Goal: Task Accomplishment & Management: Manage account settings

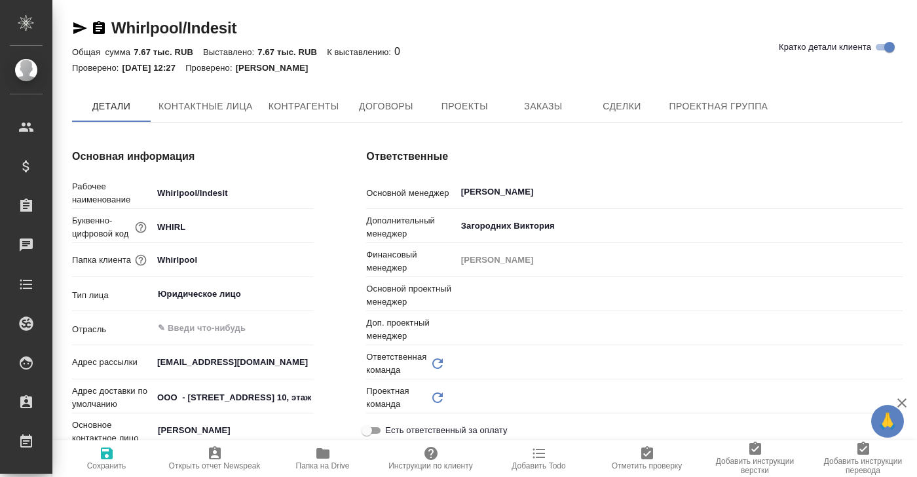
type input "(OTP) Общество с ограниченной ответственностью «Вектор Развития»"
type textarea "x"
type input "Локализация"
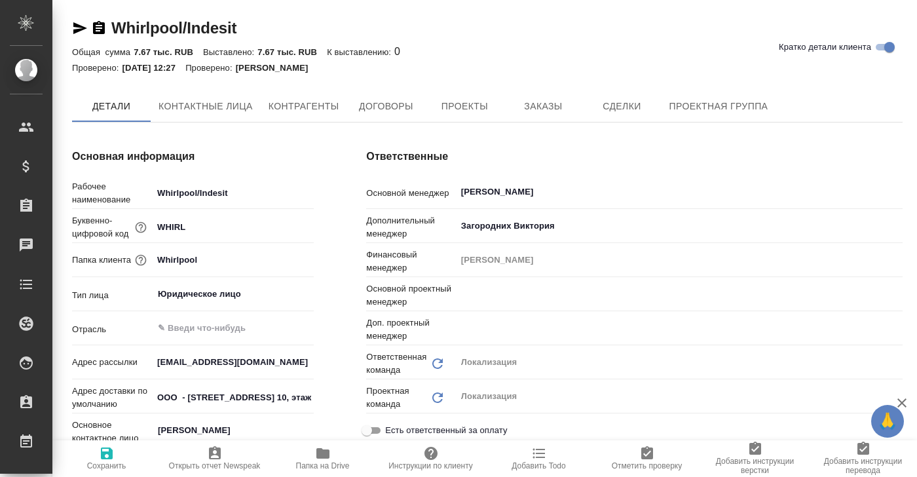
type input "[PERSON_NAME]"
type input "Муталимов Марк"
type textarea "x"
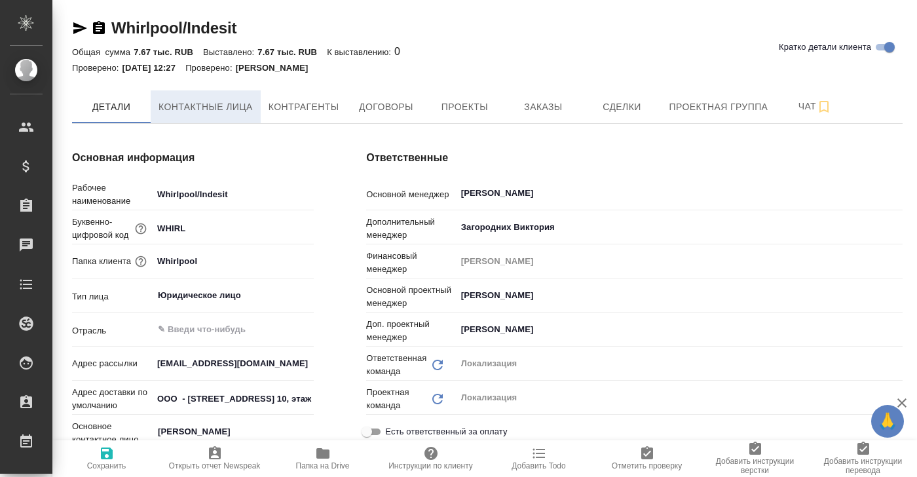
type textarea "x"
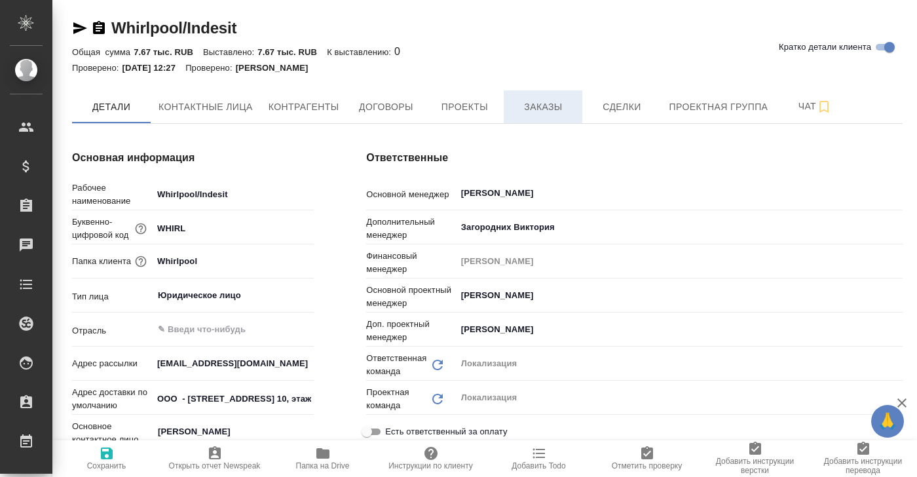
type textarea "x"
click at [547, 109] on span "Заказы" at bounding box center [542, 107] width 63 height 16
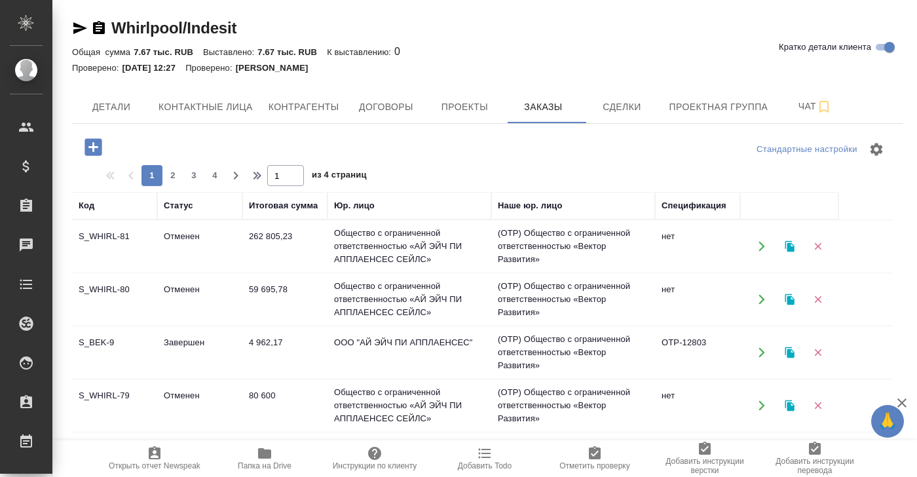
click at [177, 238] on td "Отменен" at bounding box center [199, 246] width 85 height 46
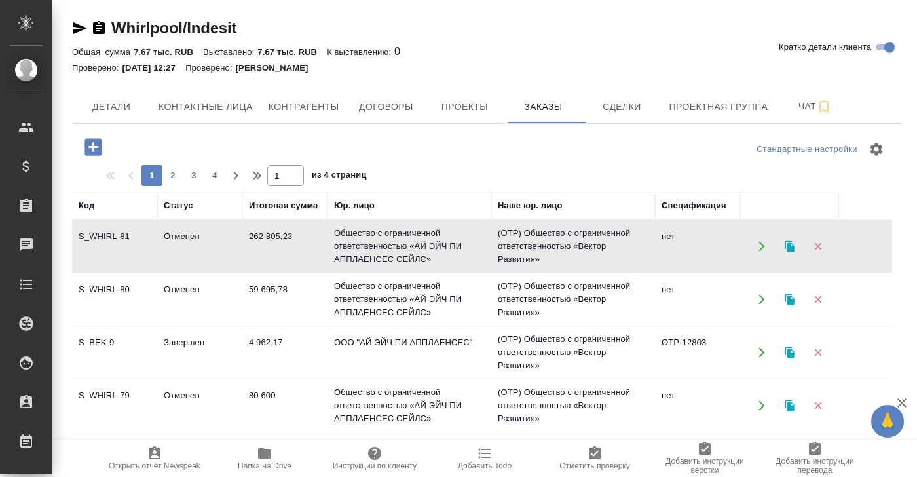
click at [177, 238] on td "Отменен" at bounding box center [199, 246] width 85 height 46
click at [177, 287] on td "Отменен" at bounding box center [199, 299] width 85 height 46
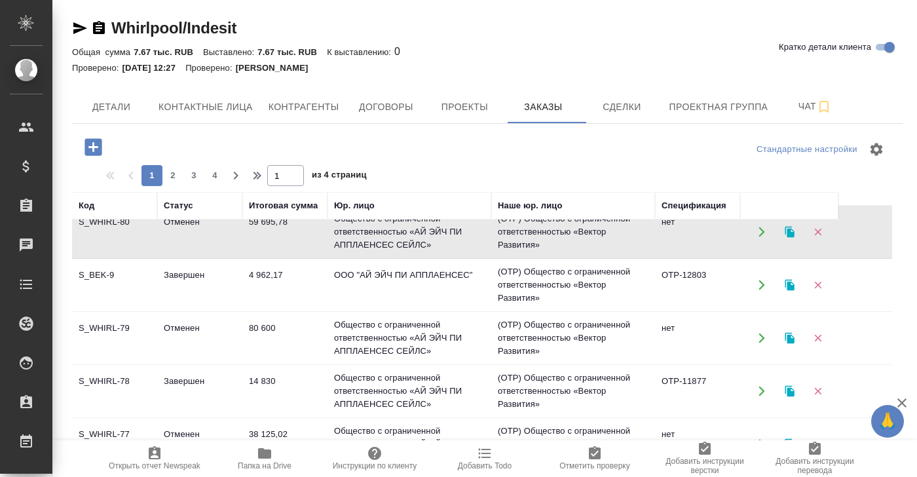
scroll to position [69, 0]
click at [180, 324] on td "Отменен" at bounding box center [199, 336] width 85 height 46
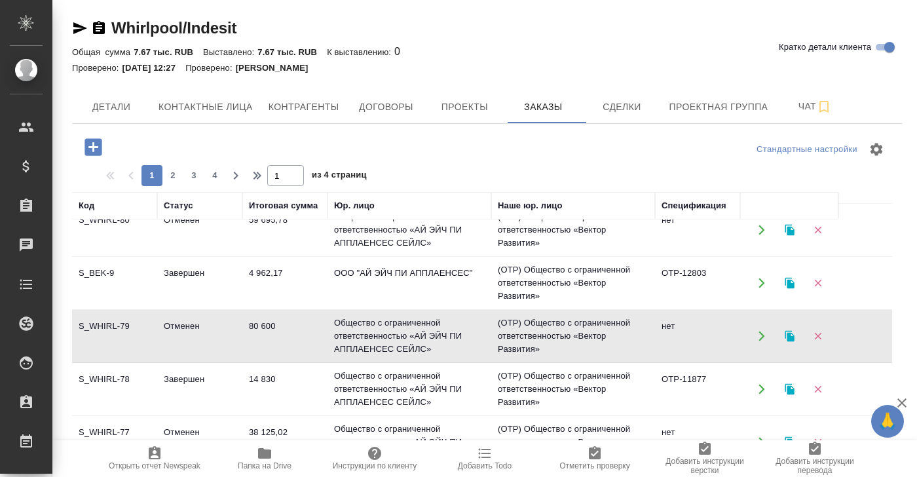
click at [180, 324] on td "Отменен" at bounding box center [199, 336] width 85 height 46
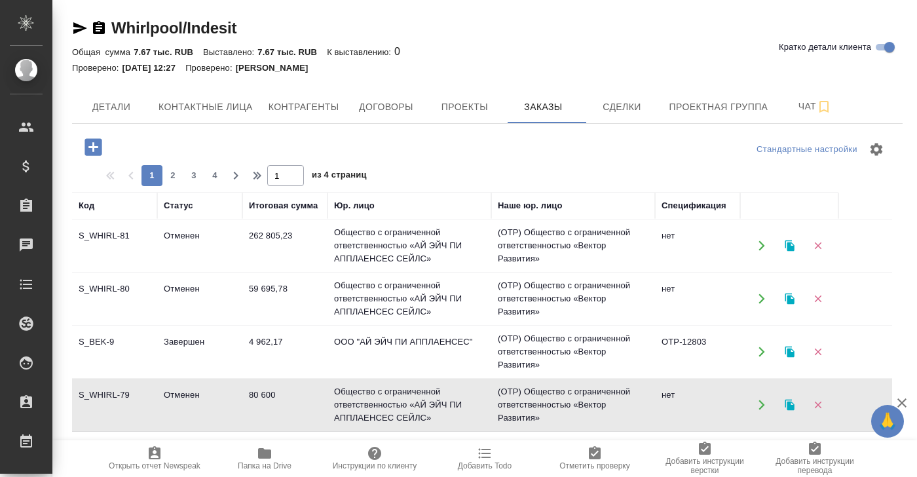
scroll to position [0, 0]
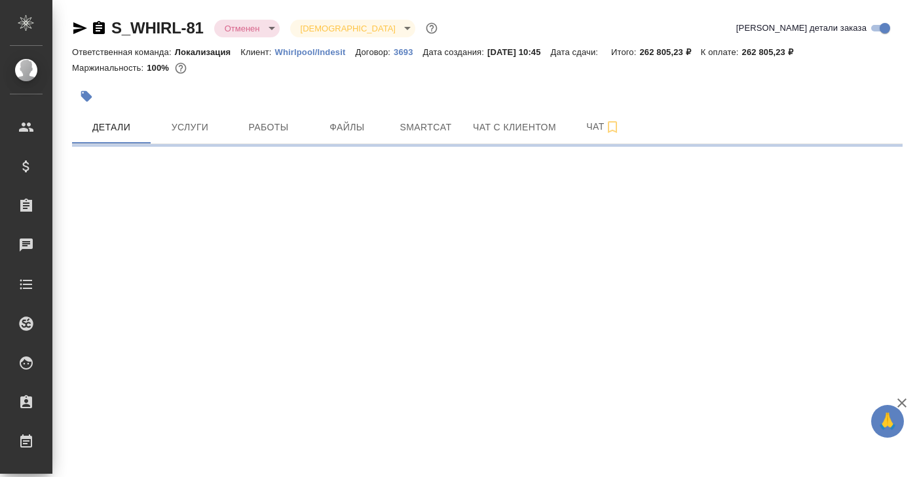
select select "RU"
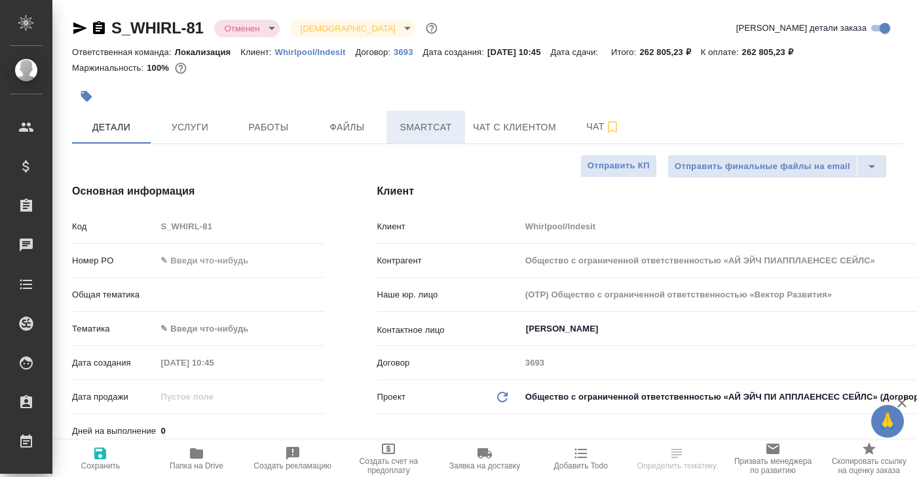
type textarea "x"
type input "Общество с ограниченной ответственностью «АЙ ЭЙЧ ПИАППЛАЕНСЕС СЕЙЛС»"
type textarea "x"
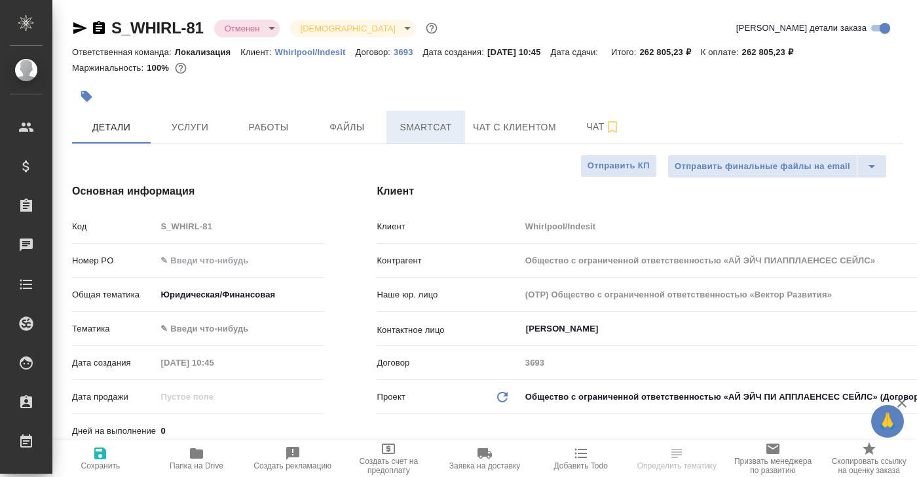
type textarea "x"
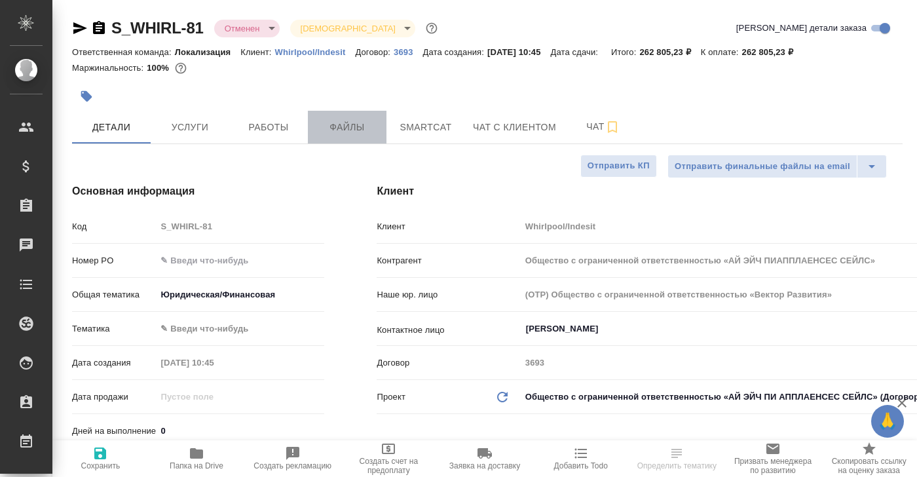
click at [353, 130] on span "Файлы" at bounding box center [347, 127] width 63 height 16
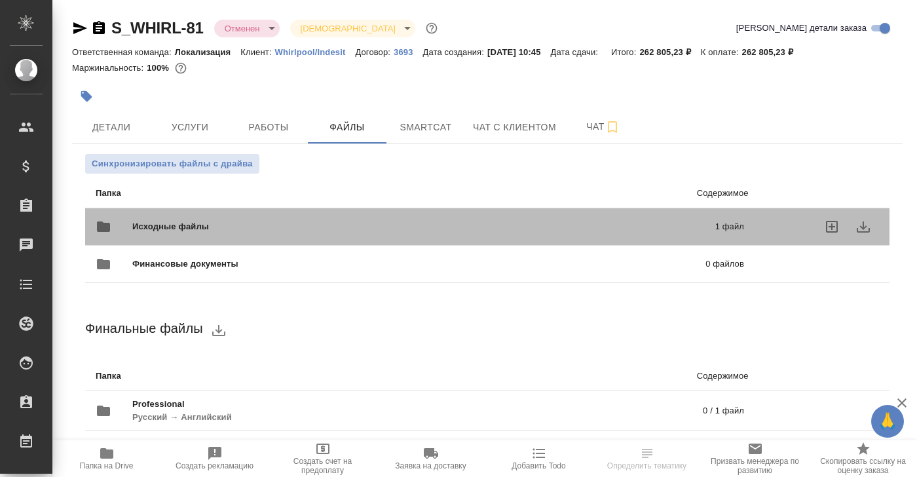
click at [185, 229] on span "Исходные файлы" at bounding box center [296, 226] width 329 height 13
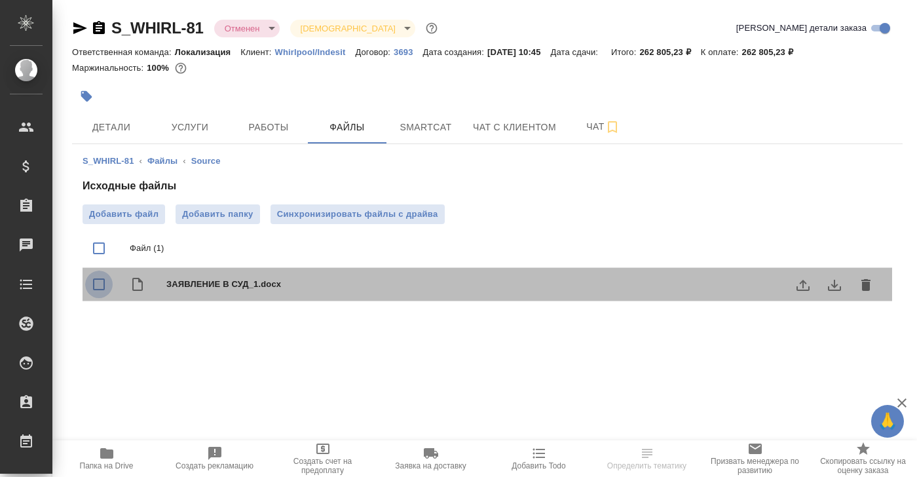
click at [100, 285] on input "checkbox" at bounding box center [99, 284] width 28 height 28
checkbox input "true"
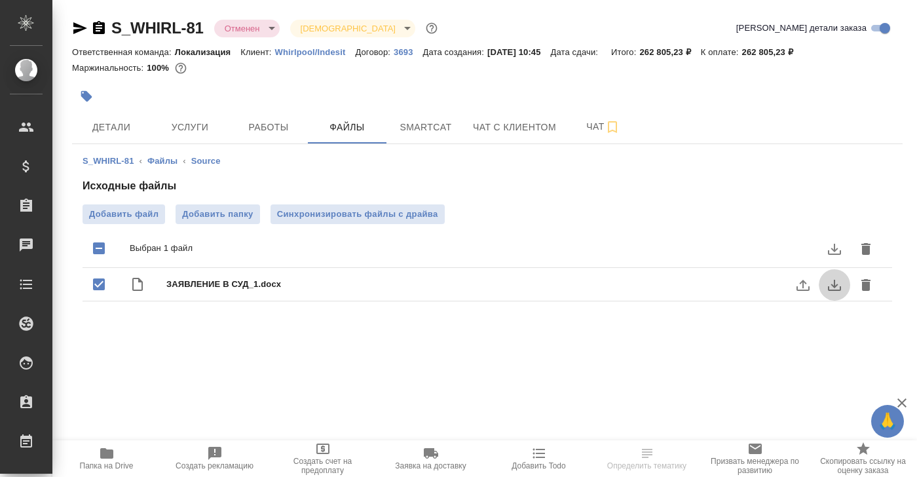
click at [835, 289] on icon "download" at bounding box center [834, 285] width 16 height 16
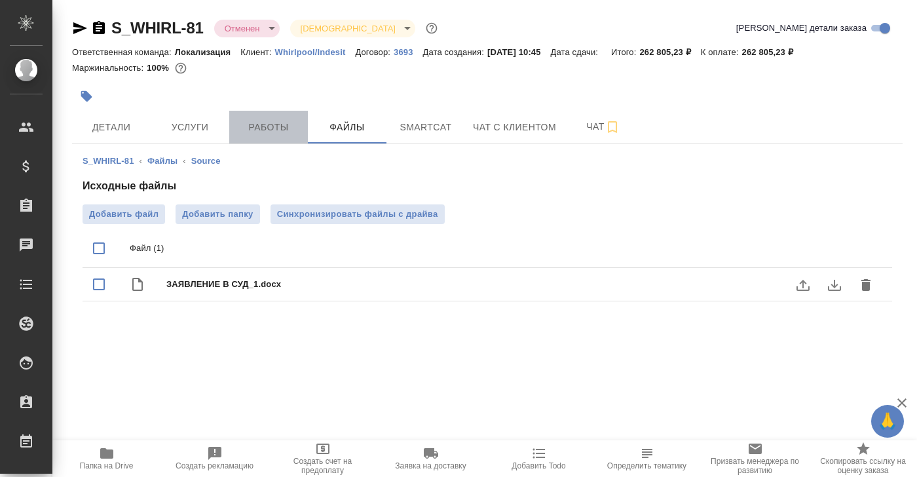
click at [258, 125] on span "Работы" at bounding box center [268, 127] width 63 height 16
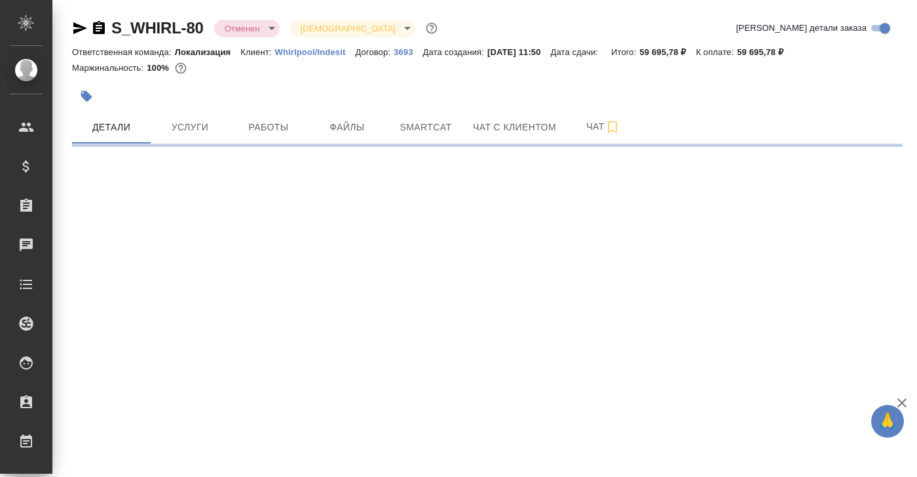
select select "RU"
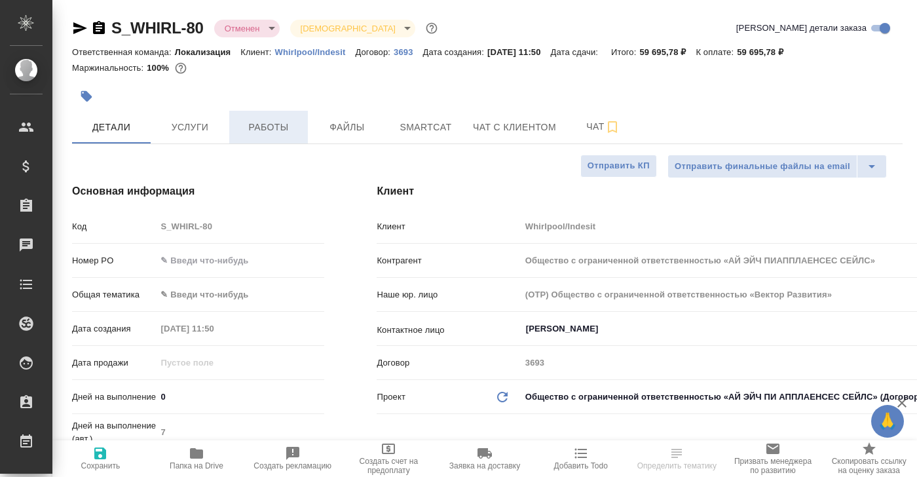
type textarea "x"
type input "Общество с ограниченной ответственностью «АЙ ЭЙЧ ПИАППЛАЕНСЕС СЕЙЛС»"
type textarea "x"
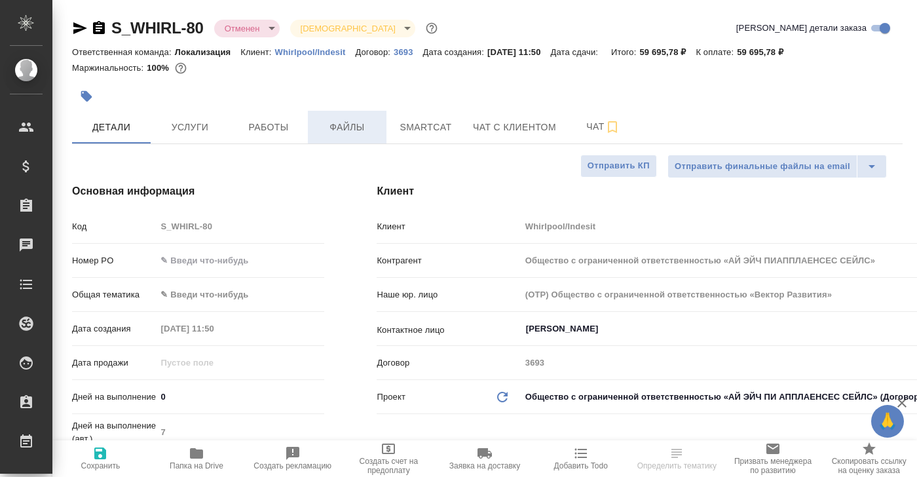
type textarea "x"
click at [265, 118] on button "Работы" at bounding box center [268, 127] width 79 height 33
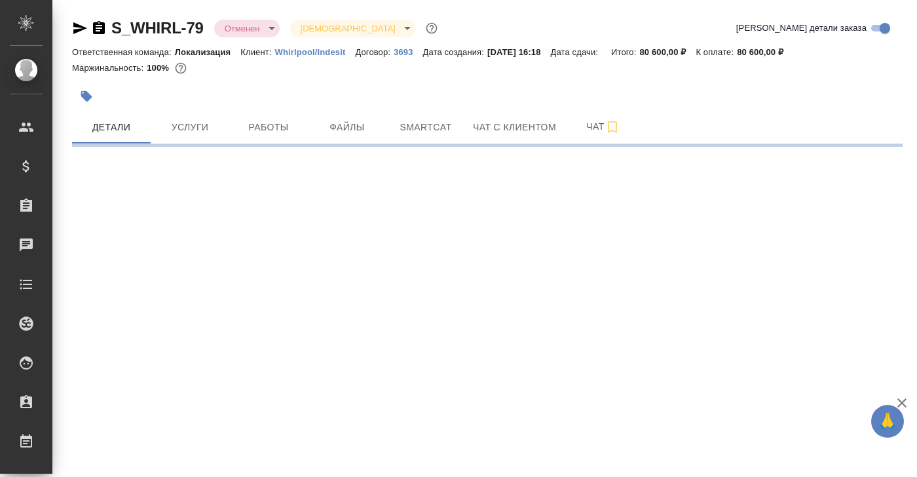
select select "RU"
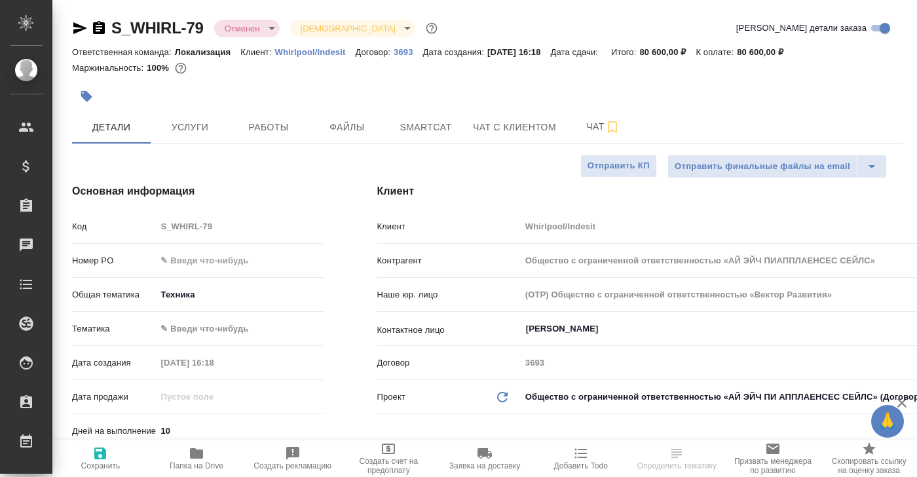
type textarea "x"
type input "Общество с ограниченной ответственностью «АЙ ЭЙЧ ПИАППЛАЕНСЕС СЕЙЛС»"
type textarea "x"
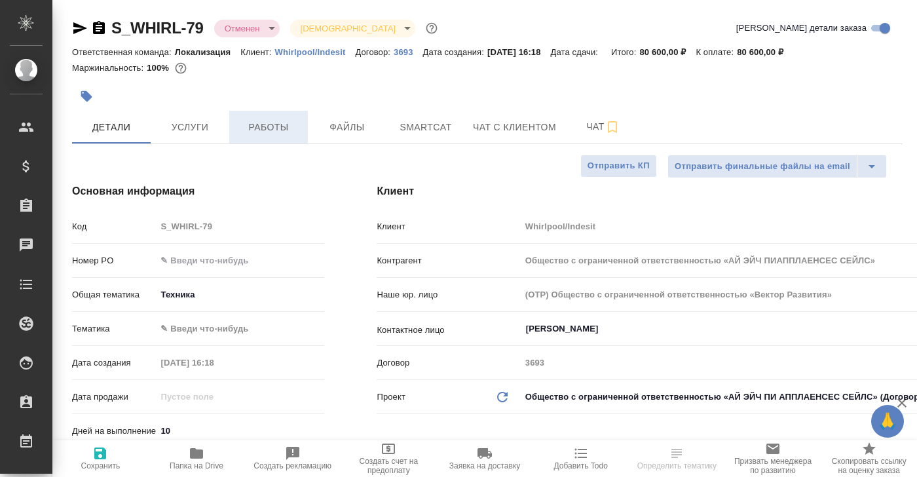
type textarea "x"
click at [274, 130] on span "Работы" at bounding box center [268, 127] width 63 height 16
